Goal: Find specific page/section: Find specific page/section

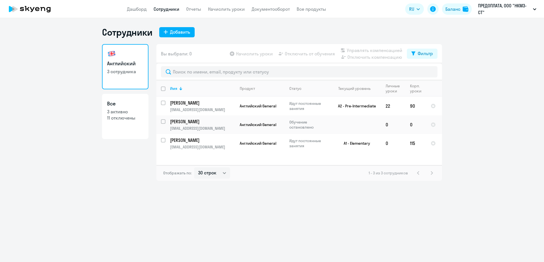
select select "30"
click at [452, 10] on div "Баланс" at bounding box center [452, 9] width 15 height 7
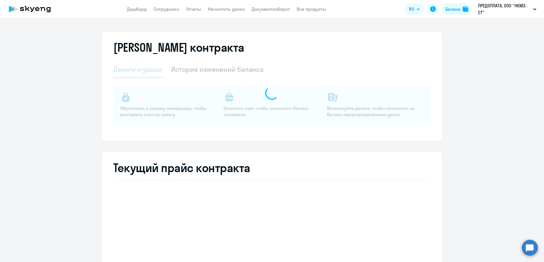
select select "english_adult_not_native_speaker"
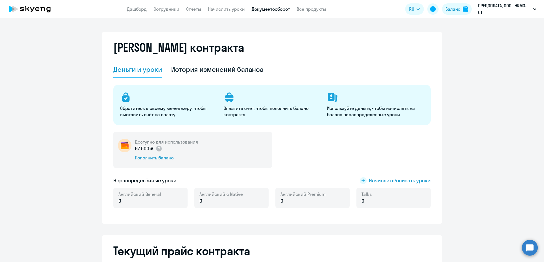
click at [265, 10] on link "Документооборот" at bounding box center [270, 9] width 38 height 6
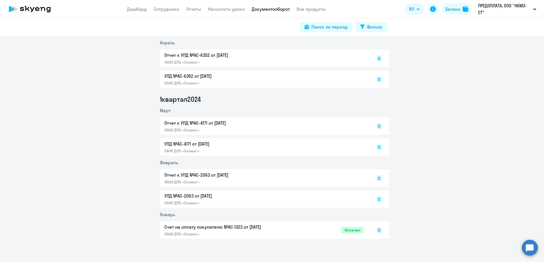
scroll to position [638, 0]
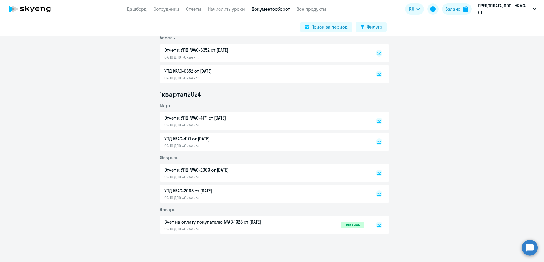
click at [344, 225] on span "Оплачен" at bounding box center [352, 225] width 23 height 7
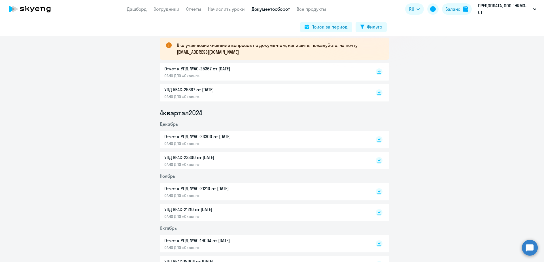
scroll to position [0, 0]
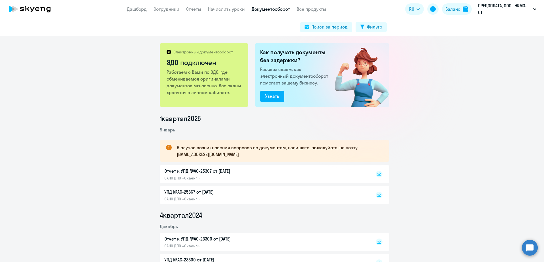
click at [76, 90] on div "Электронный документооборот ЭДО подключен Работаем с Вами по ЭДО, где обменивае…" at bounding box center [272, 149] width 544 height 226
